Goal: Task Accomplishment & Management: Complete application form

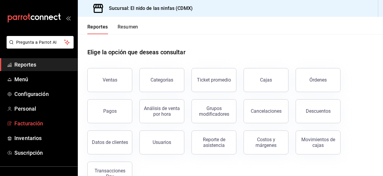
click at [46, 122] on span "Facturación" at bounding box center [43, 123] width 58 height 8
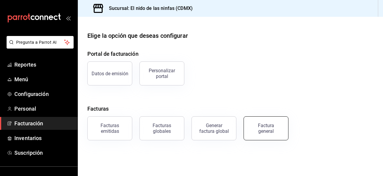
click at [266, 125] on div "Factura general" at bounding box center [266, 127] width 30 height 11
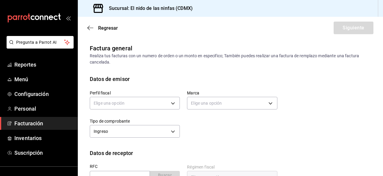
scroll to position [32, 0]
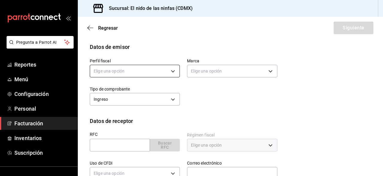
click at [167, 71] on body "Pregunta a Parrot AI Reportes Menú Configuración Personal Facturación Inventari…" at bounding box center [191, 88] width 383 height 176
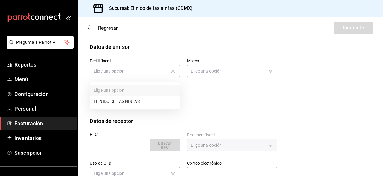
click at [133, 106] on li "EL NIDO DE LAS NINFAS" at bounding box center [134, 101] width 89 height 11
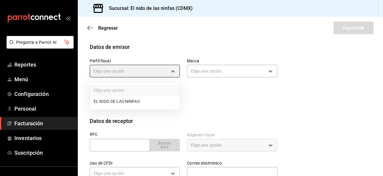
type input "3ff165f7-69b5-4aa7-984c-7336926bf945"
type input "d2e7f705-a92e-4b5a-9c7a-3f8867cbe88b"
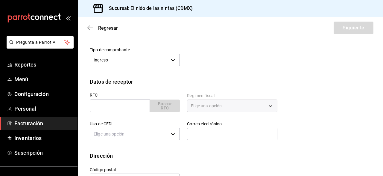
scroll to position [71, 0]
click at [169, 57] on body "Pregunta a Parrot AI Reportes Menú Configuración Personal Facturación Inventari…" at bounding box center [191, 88] width 383 height 176
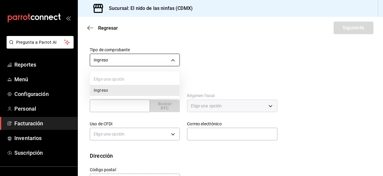
click at [169, 57] on div at bounding box center [191, 88] width 383 height 176
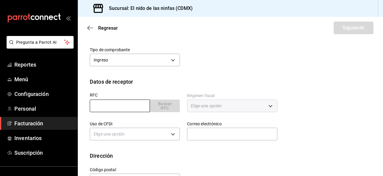
click at [130, 109] on input "text" at bounding box center [120, 105] width 60 height 13
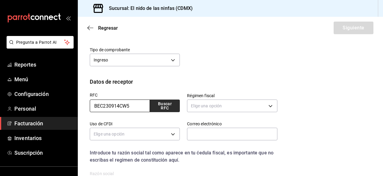
type input "BEC230914CW5"
click at [158, 105] on button "Buscar RFC" at bounding box center [165, 105] width 30 height 13
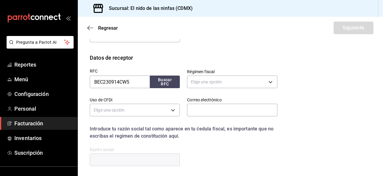
scroll to position [96, 0]
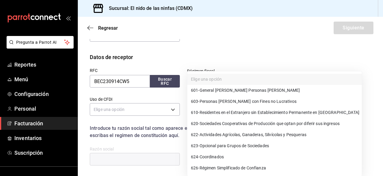
click at [223, 78] on body "Pregunta a Parrot AI Reportes Menú Configuración Personal Facturación Inventari…" at bounding box center [191, 88] width 383 height 176
click at [260, 91] on span "601 - General de Ley Personas Morales" at bounding box center [245, 90] width 109 height 6
type input "601"
